Goal: Task Accomplishment & Management: Manage account settings

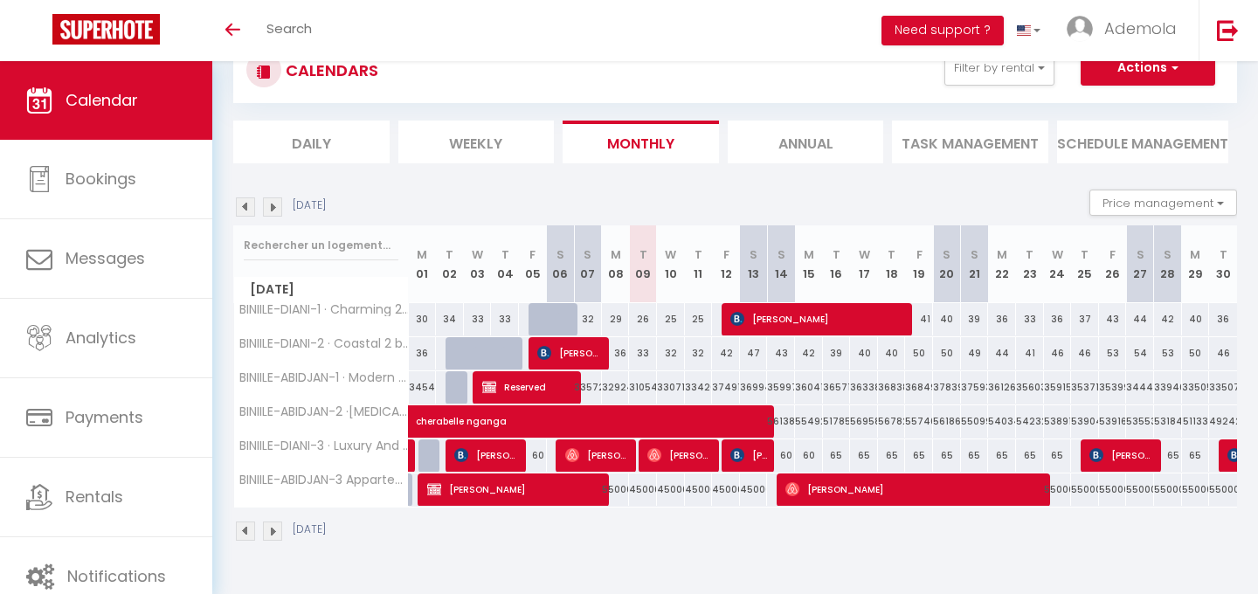
click at [615, 490] on div "55000" at bounding box center [616, 489] width 28 height 32
type input "55000"
type input "[DATE]"
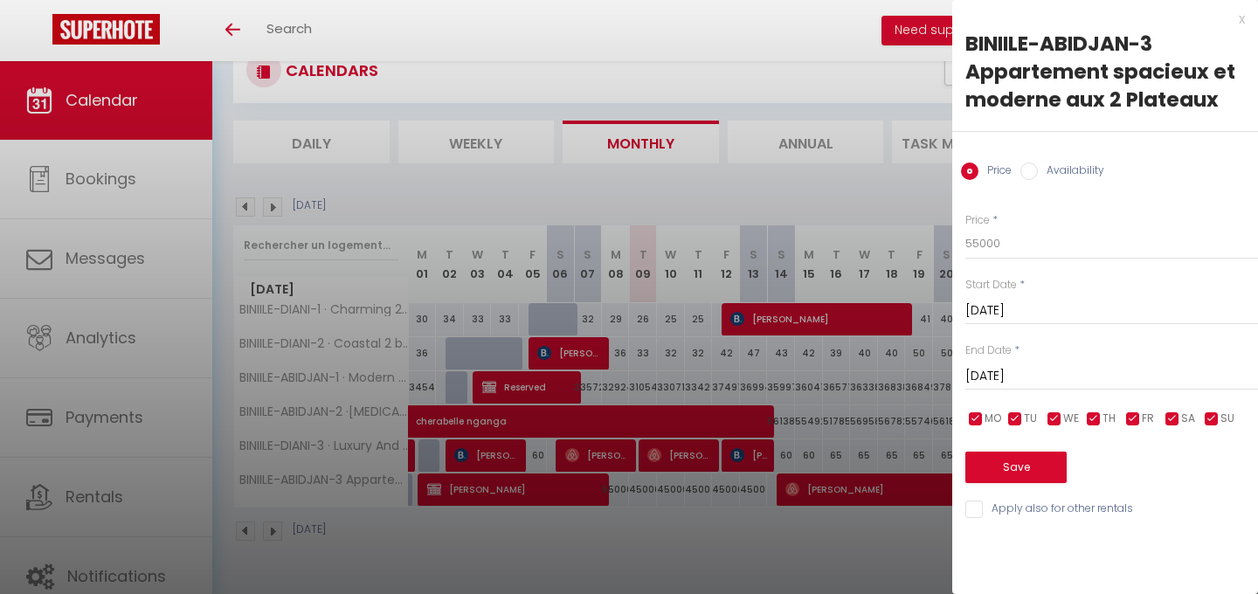
click at [1005, 377] on input "[DATE]" at bounding box center [1111, 376] width 293 height 23
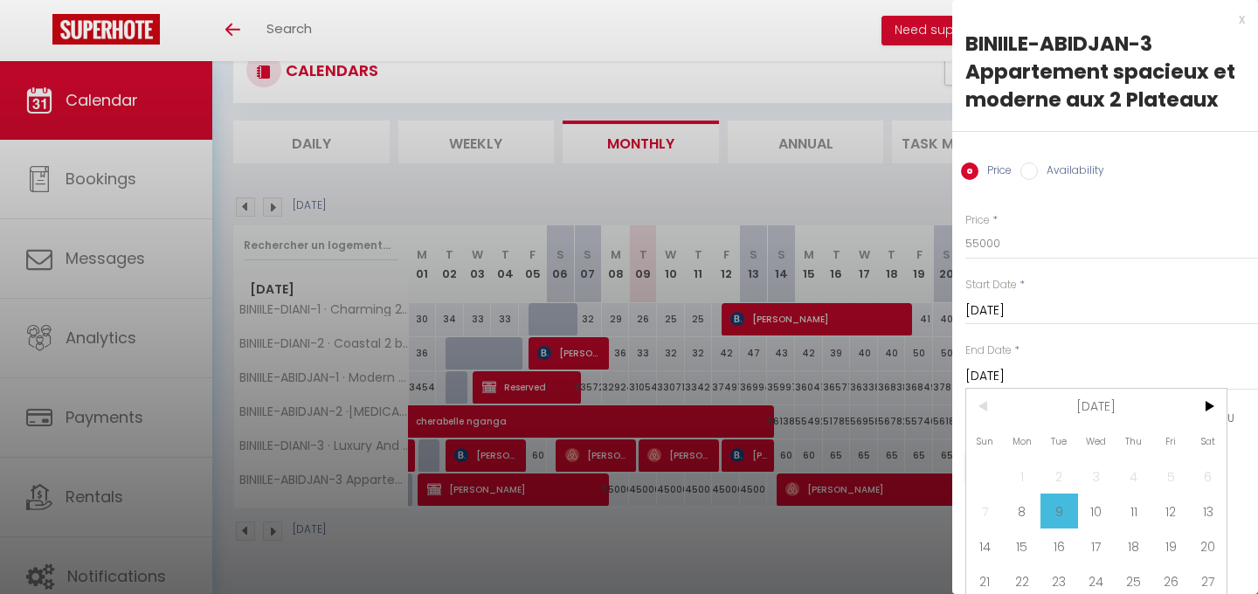
scroll to position [1, 0]
click at [1023, 544] on span "15" at bounding box center [1023, 545] width 38 height 35
type input "[DATE]"
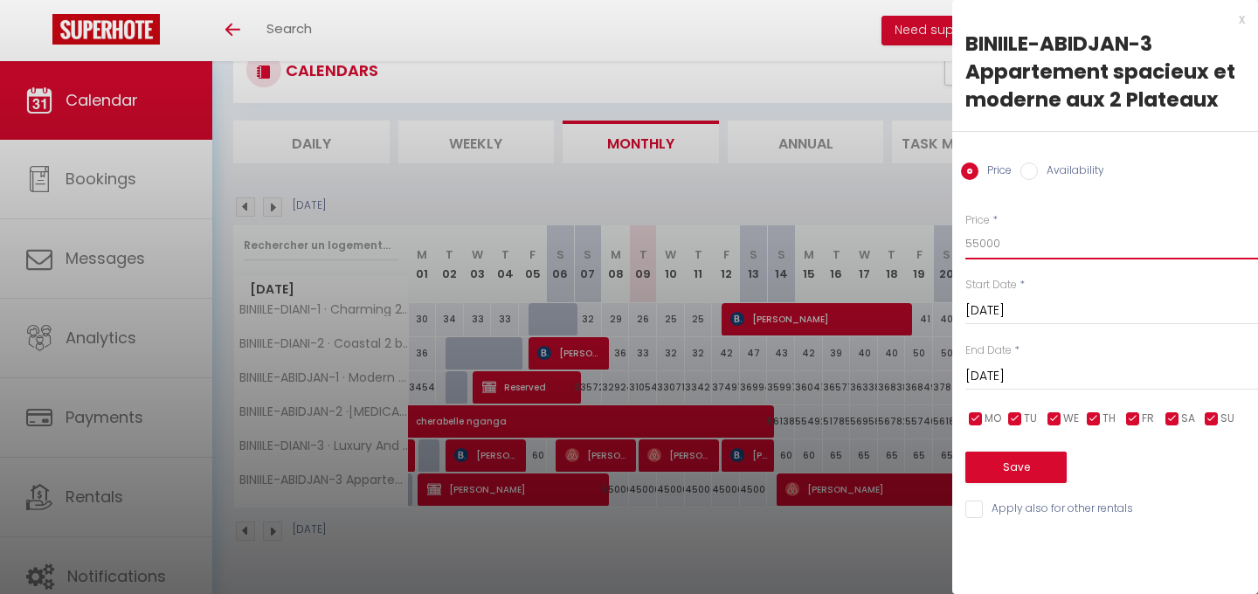
click at [994, 239] on input "55000" at bounding box center [1111, 243] width 293 height 31
type input "40000"
click at [1005, 461] on button "Save" at bounding box center [1015, 467] width 101 height 31
